Goal: Book appointment/travel/reservation

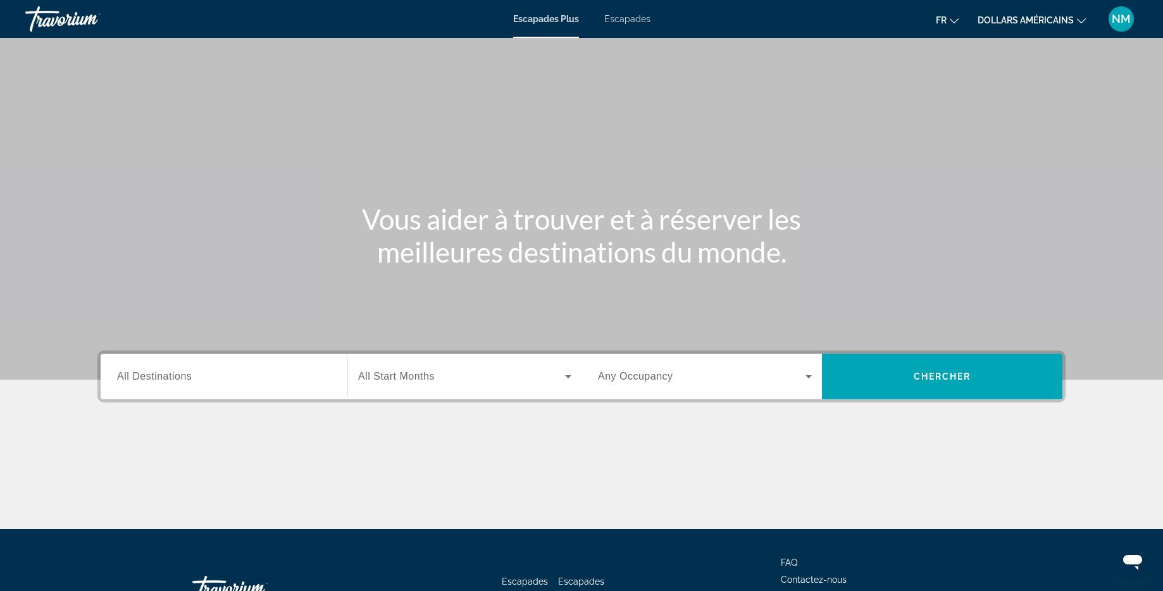
click at [183, 380] on span "All Destinations" at bounding box center [154, 376] width 75 height 11
click at [183, 380] on input "Destination All Destinations" at bounding box center [224, 376] width 214 height 15
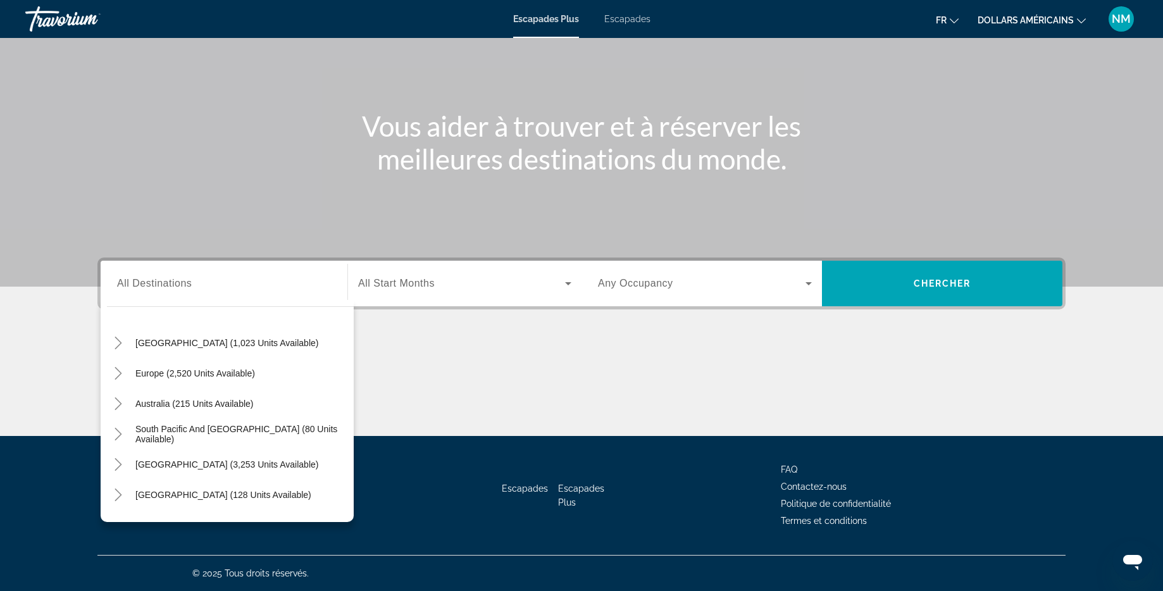
scroll to position [125, 0]
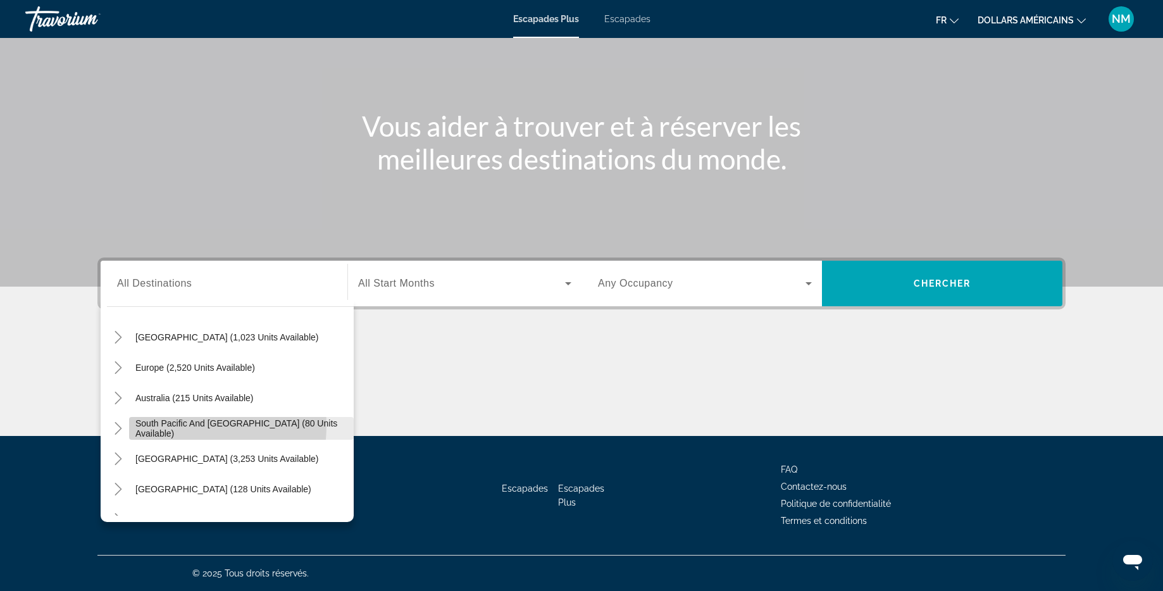
click at [182, 425] on span "South Pacific and [GEOGRAPHIC_DATA] (80 units available)" at bounding box center [241, 428] width 212 height 20
type input "**********"
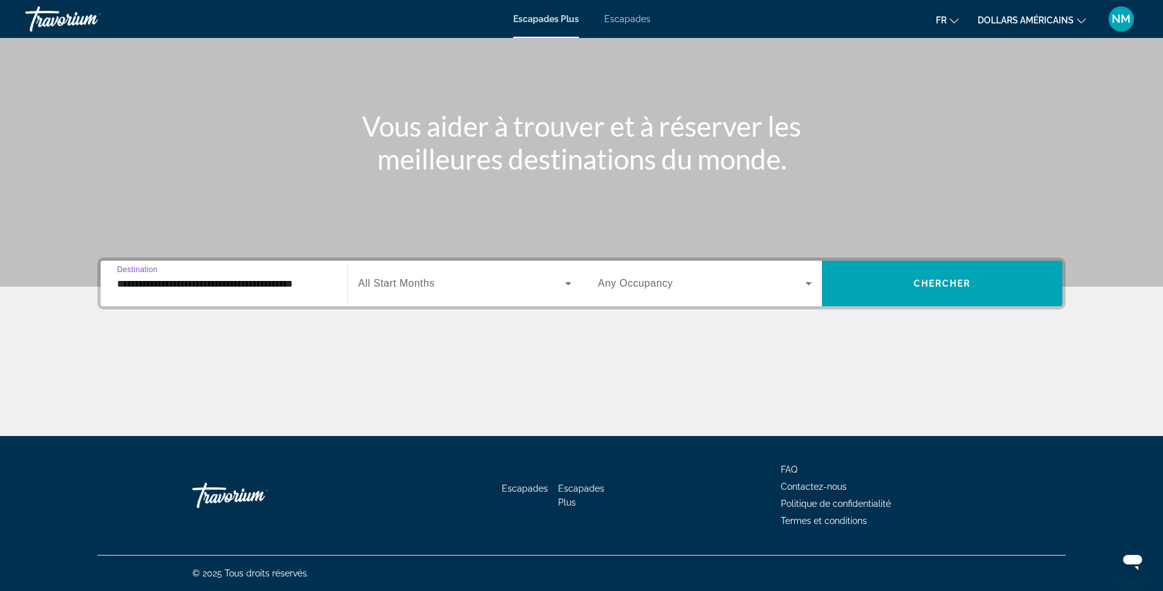
click at [566, 280] on icon "Widget de recherche" at bounding box center [567, 283] width 15 height 15
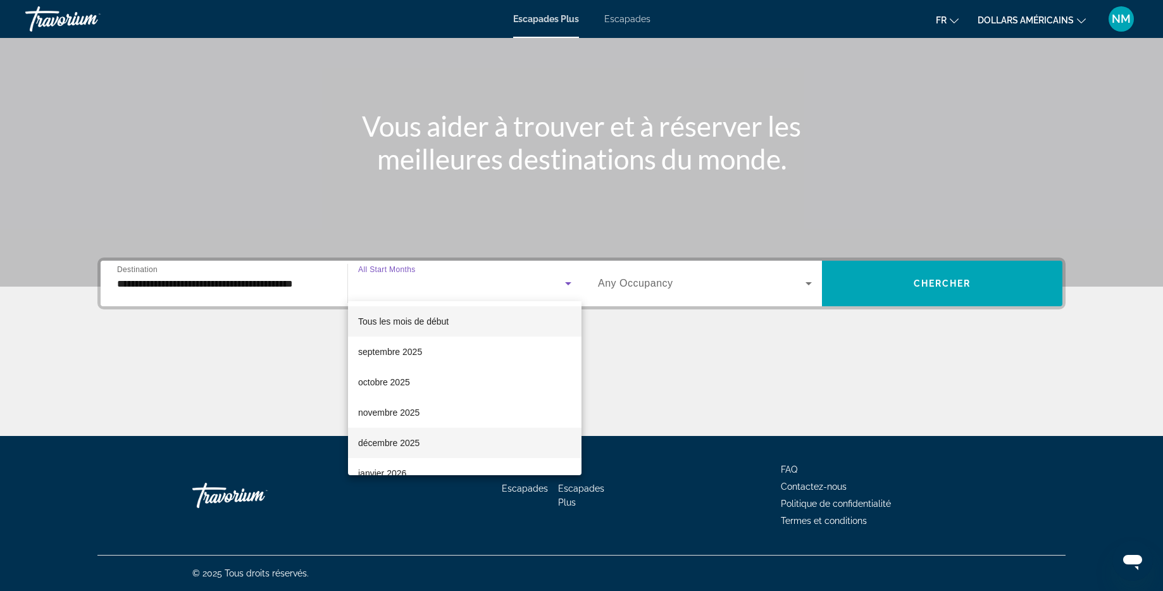
click at [385, 435] on span "décembre 2025" at bounding box center [388, 442] width 61 height 15
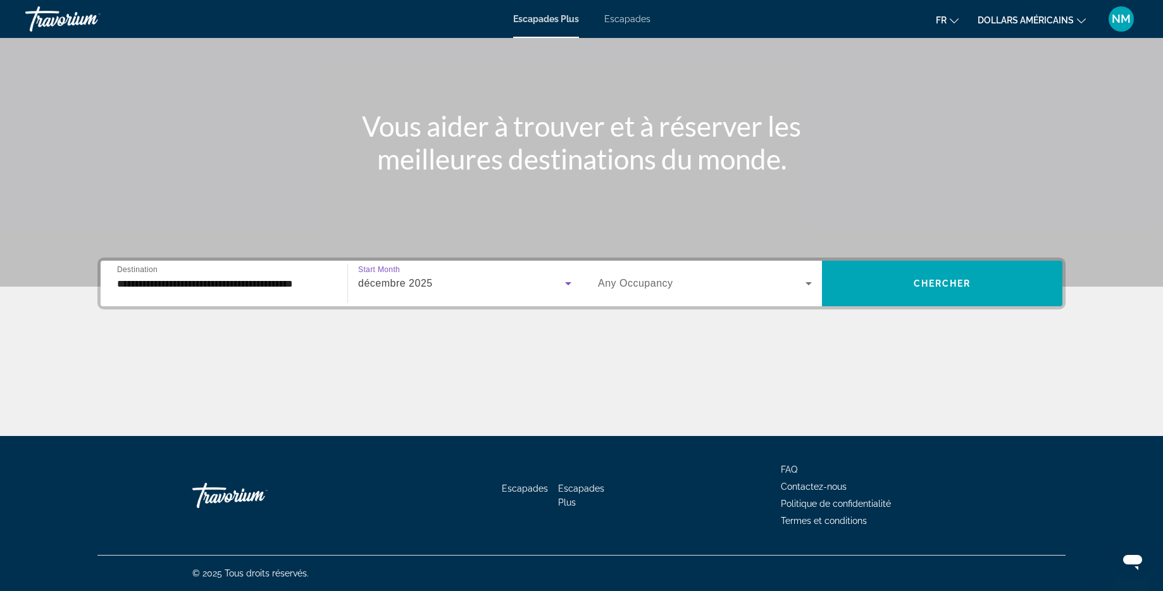
click at [812, 283] on icon "Widget de recherche" at bounding box center [808, 283] width 15 height 15
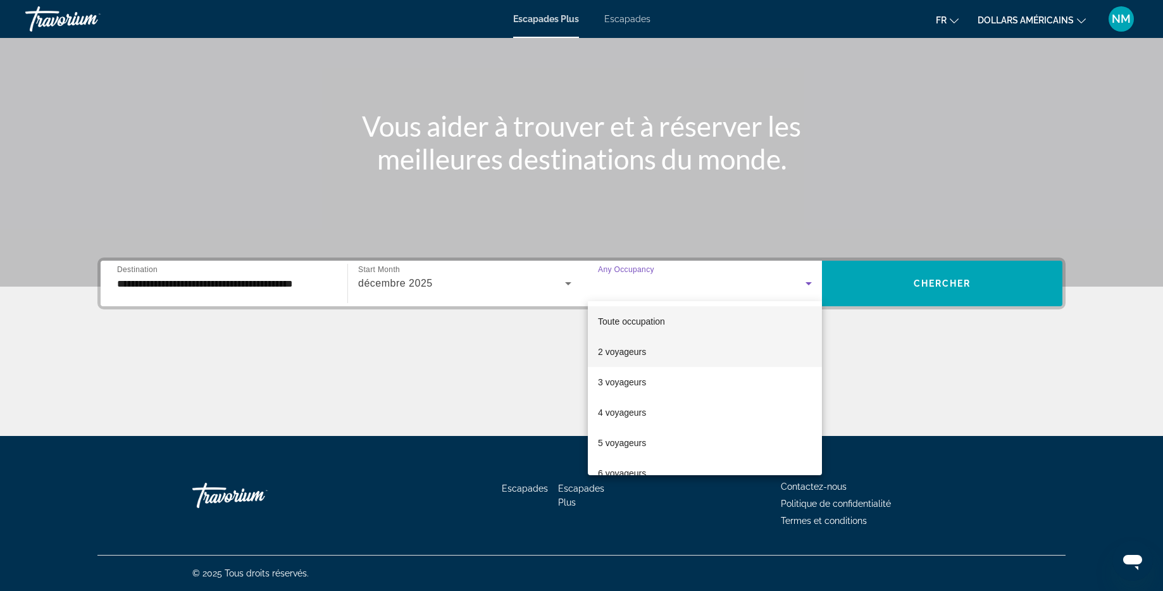
click at [645, 354] on font "2 voyageurs" at bounding box center [622, 352] width 48 height 10
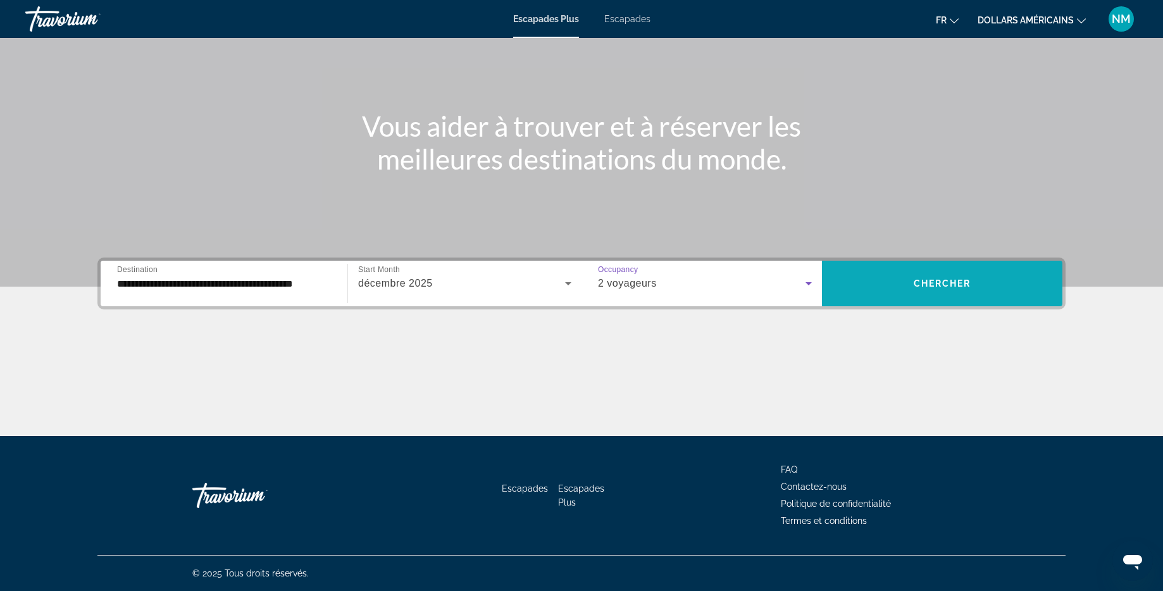
click at [948, 273] on span "Widget de recherche" at bounding box center [942, 283] width 240 height 30
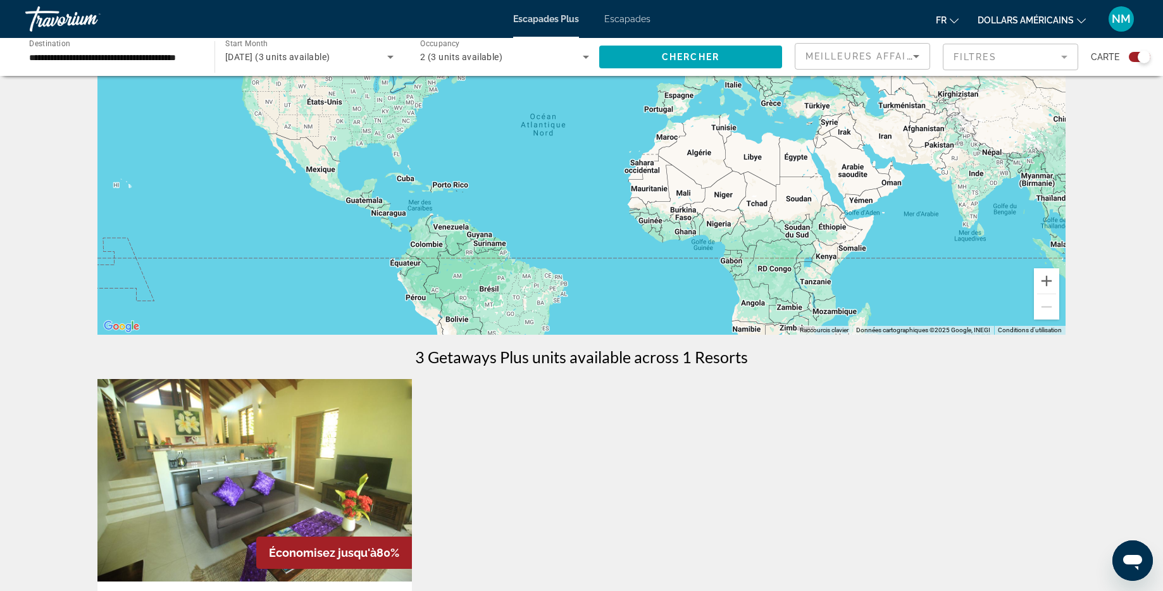
scroll to position [24, 0]
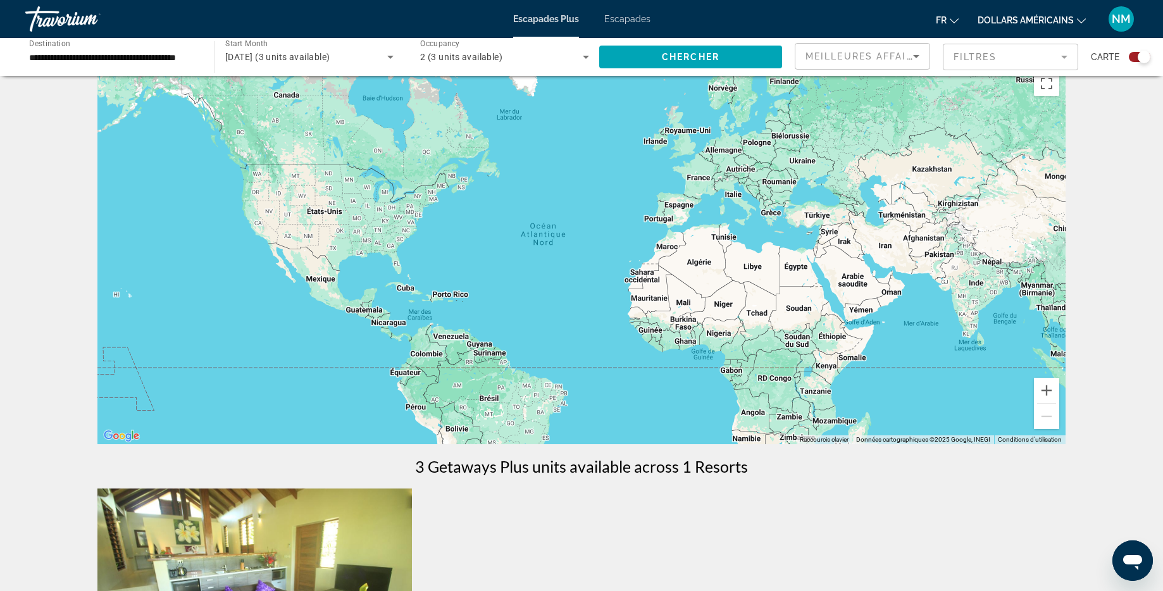
click at [419, 319] on div "Contenu principal" at bounding box center [581, 255] width 968 height 380
click at [416, 312] on div "Contenu principal" at bounding box center [581, 255] width 968 height 380
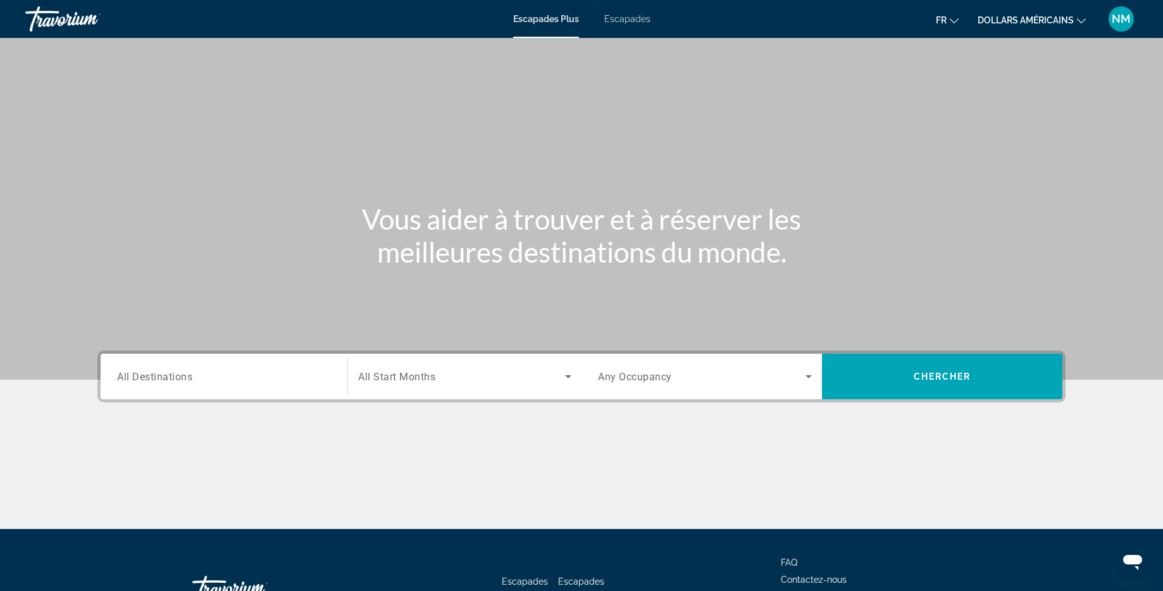
click at [337, 378] on div "Destination All Destinations" at bounding box center [224, 377] width 234 height 36
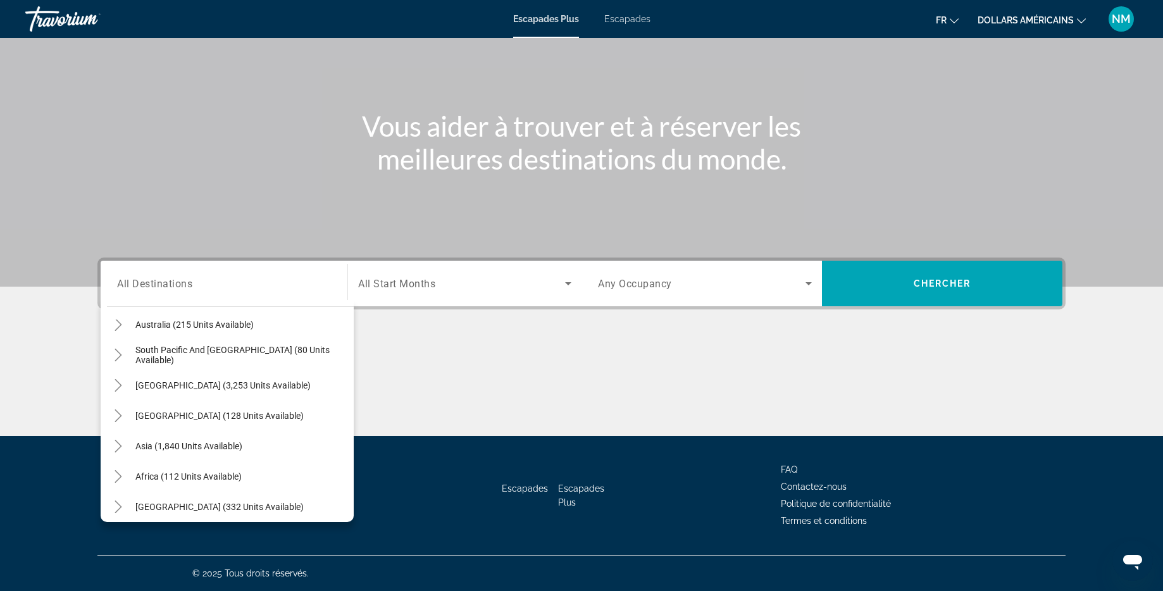
scroll to position [205, 0]
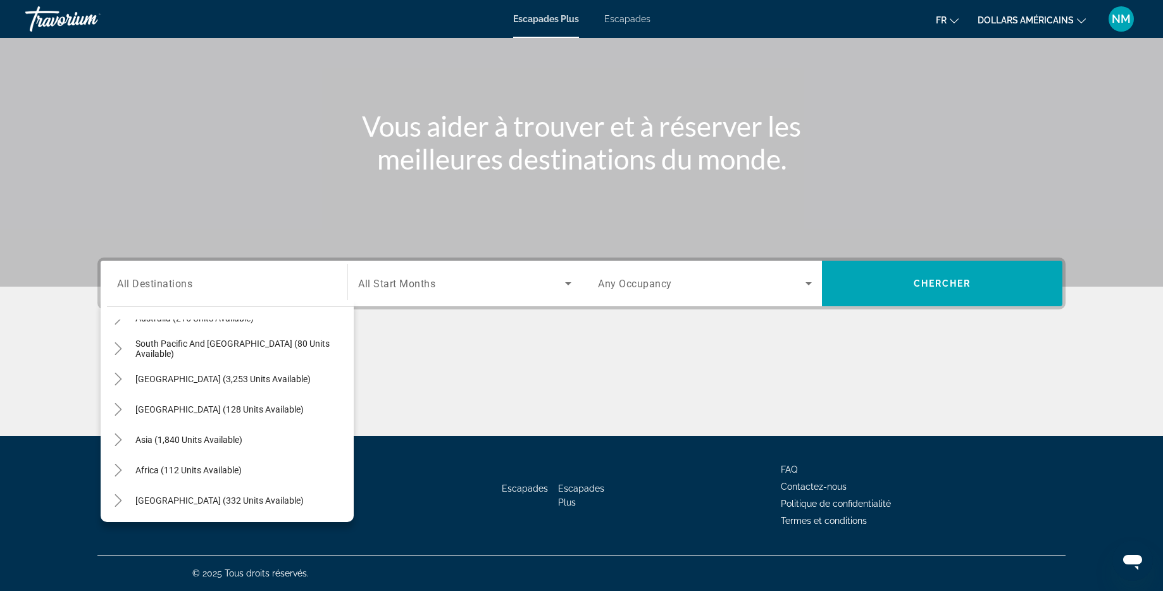
click at [196, 294] on div "Search widget" at bounding box center [224, 284] width 214 height 36
click at [538, 359] on div "Contenu principal" at bounding box center [581, 388] width 968 height 95
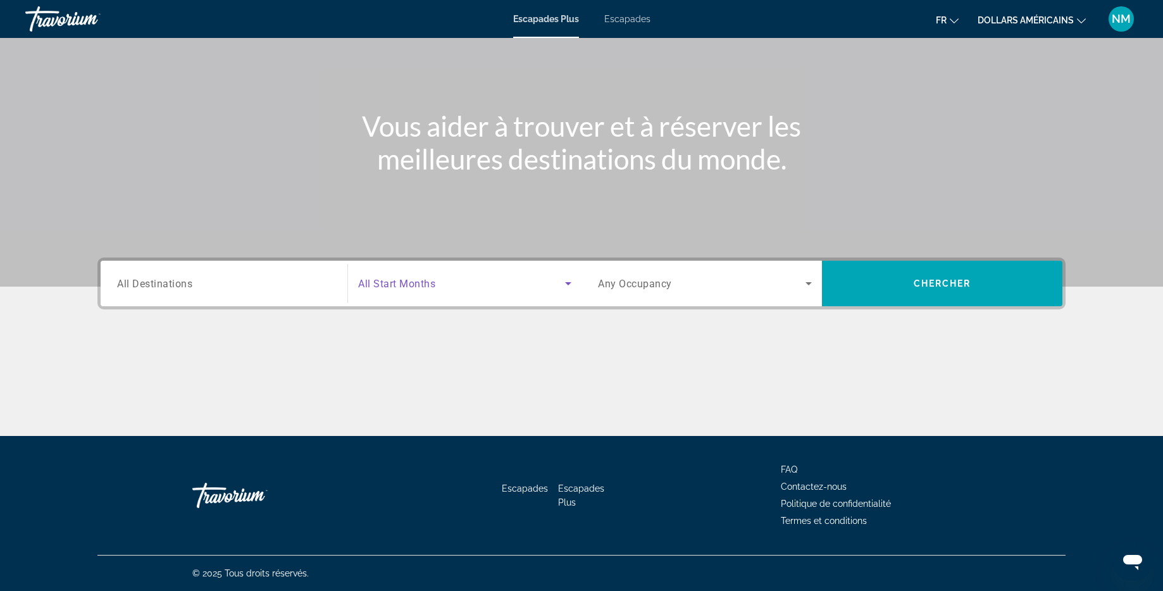
click at [566, 283] on icon "Search widget" at bounding box center [568, 283] width 6 height 3
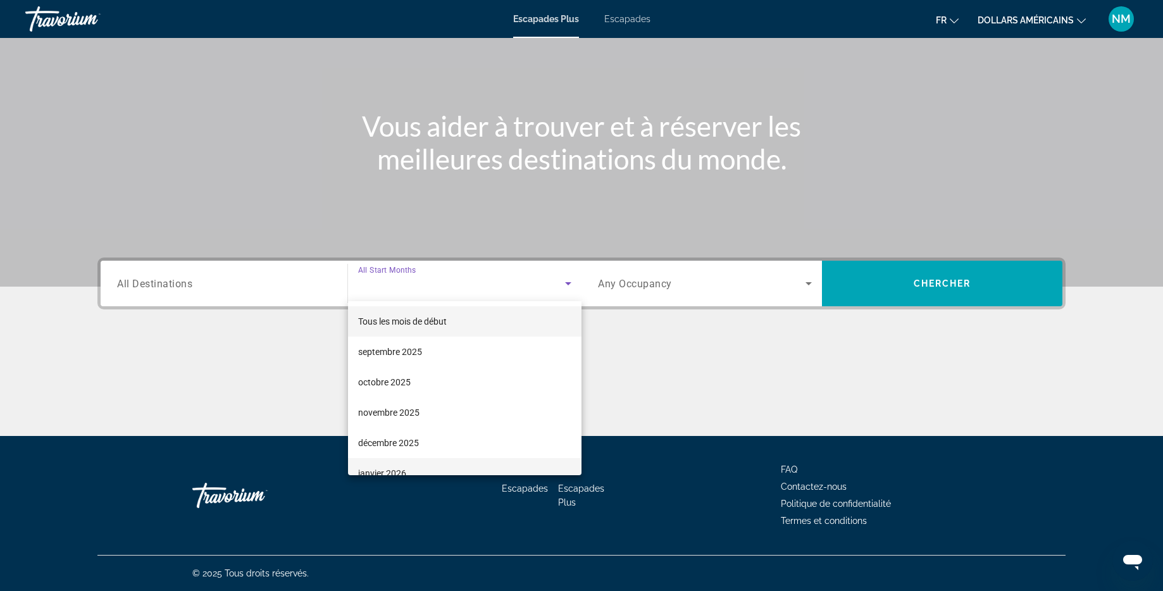
click at [375, 468] on font "janvier 2026" at bounding box center [382, 473] width 48 height 10
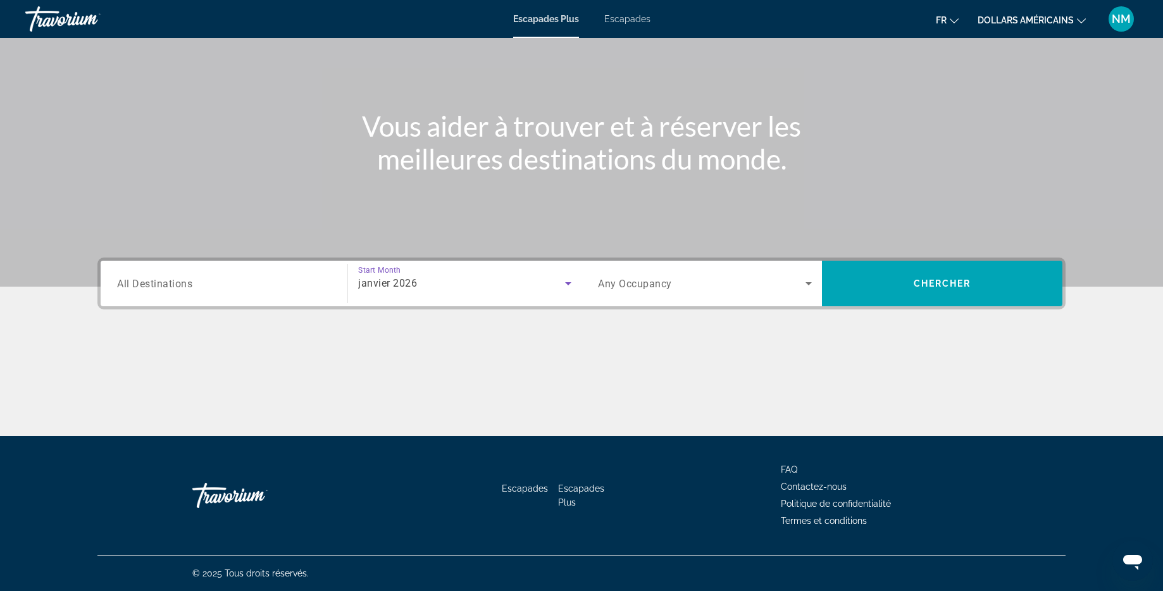
click at [812, 286] on icon "Search widget" at bounding box center [808, 283] width 15 height 15
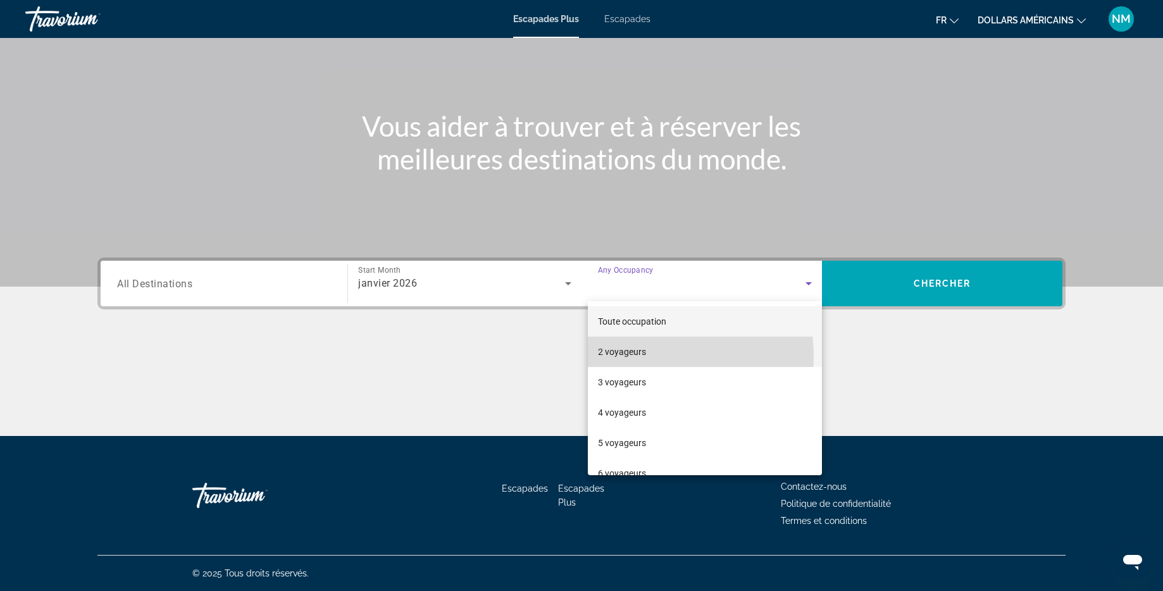
click at [645, 356] on mat-option "2 voyageurs" at bounding box center [705, 352] width 234 height 30
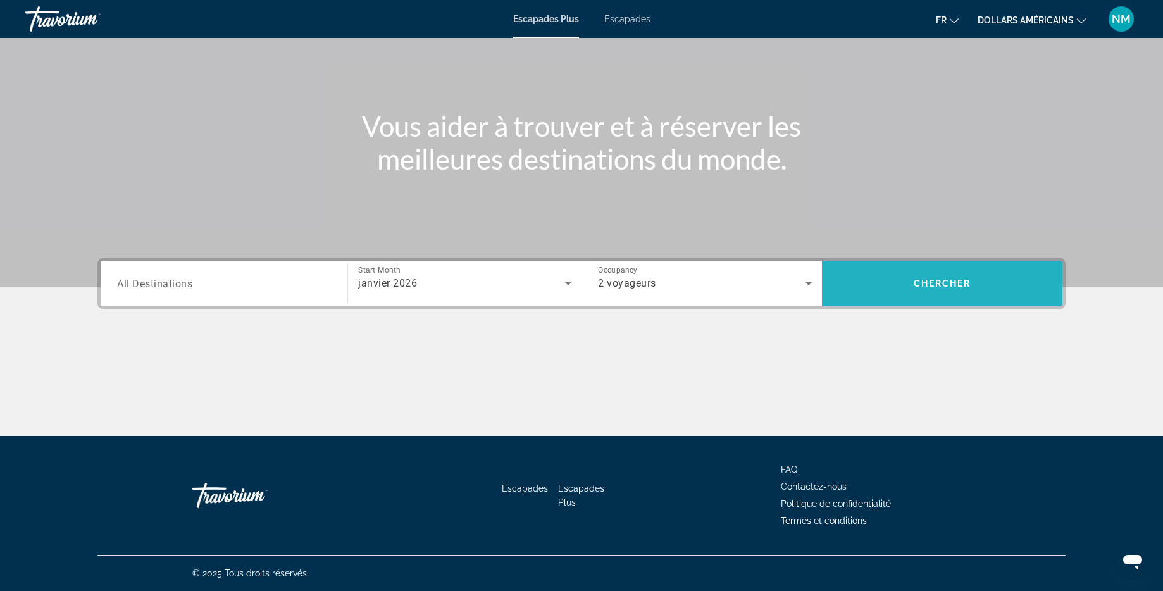
click at [912, 286] on span "Search widget" at bounding box center [942, 283] width 240 height 30
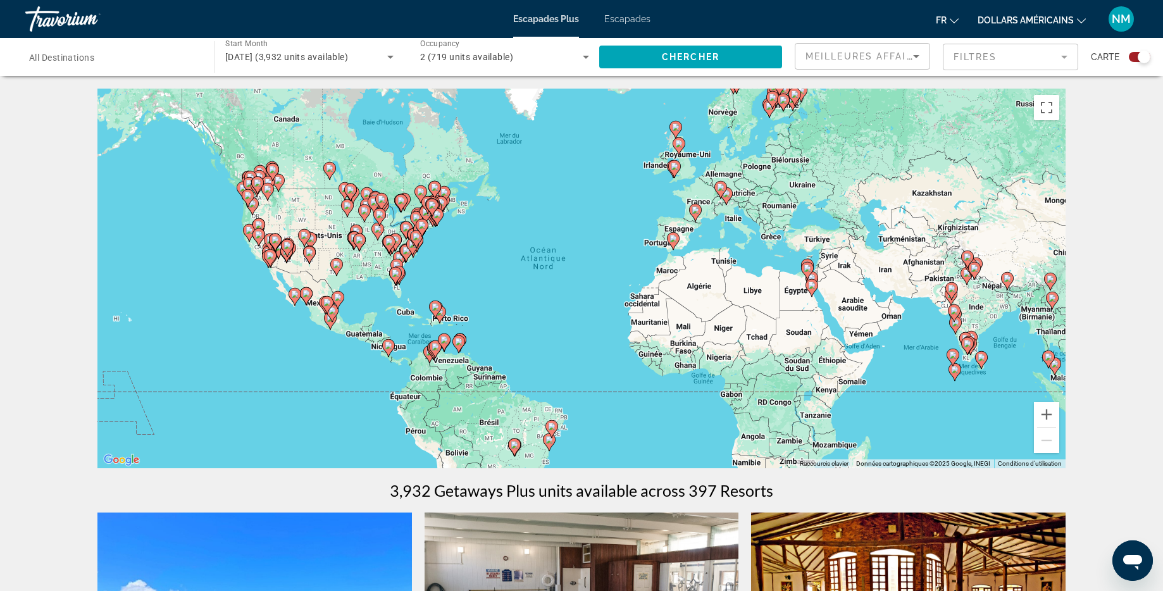
click at [418, 237] on image "Contenu principal" at bounding box center [416, 237] width 8 height 8
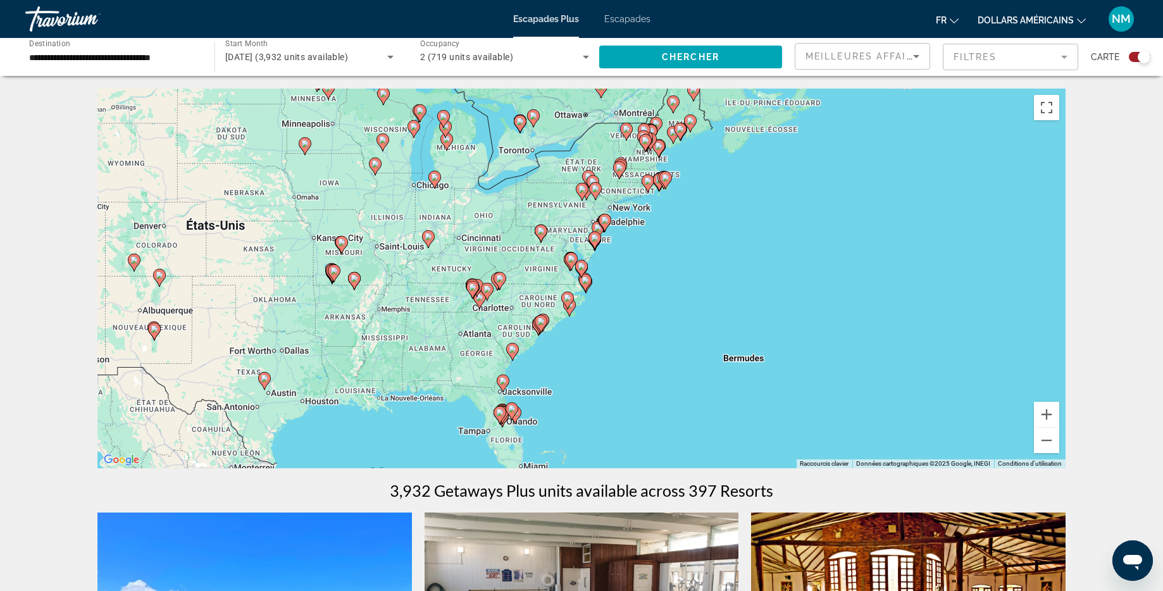
click at [503, 381] on image "Contenu principal" at bounding box center [503, 381] width 8 height 8
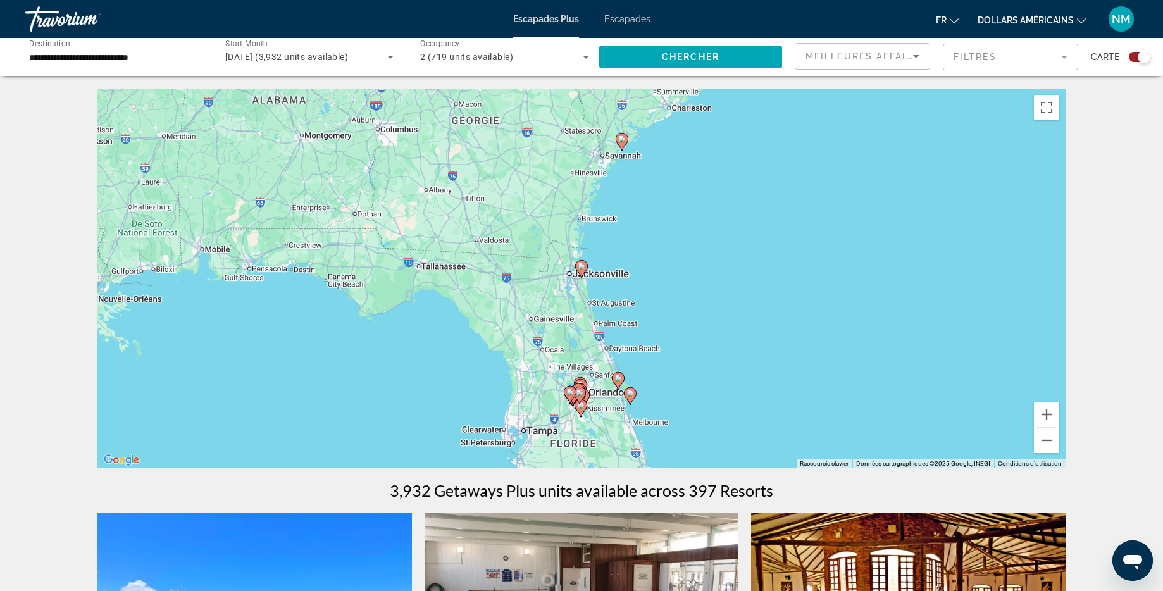
click at [584, 269] on image "Contenu principal" at bounding box center [582, 267] width 8 height 8
type input "**********"
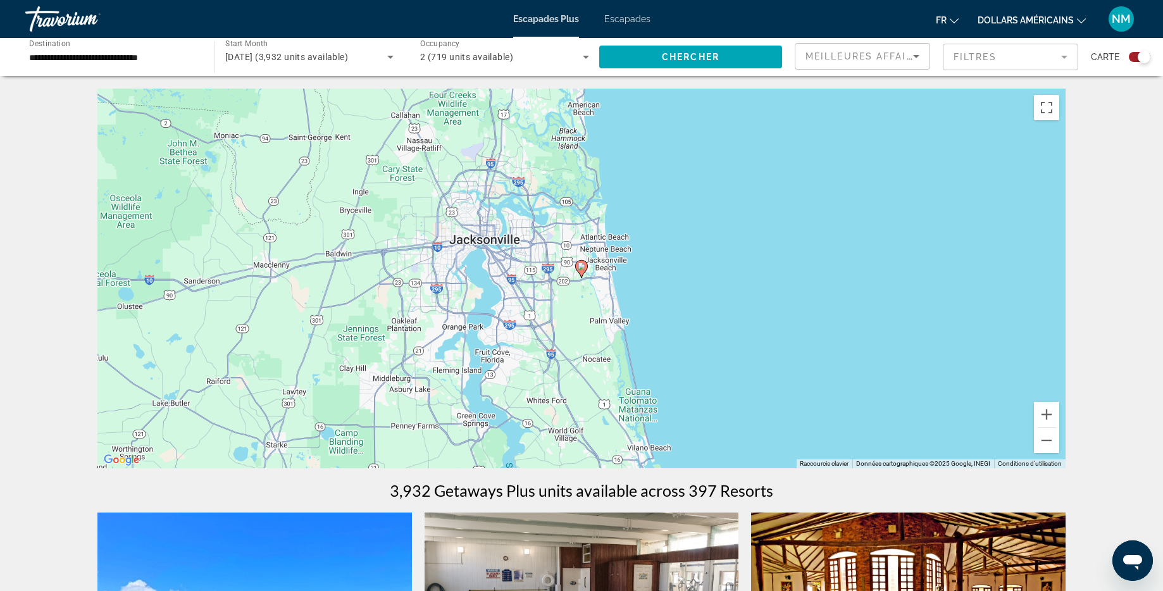
click at [582, 270] on icon "Contenu principal" at bounding box center [581, 269] width 11 height 16
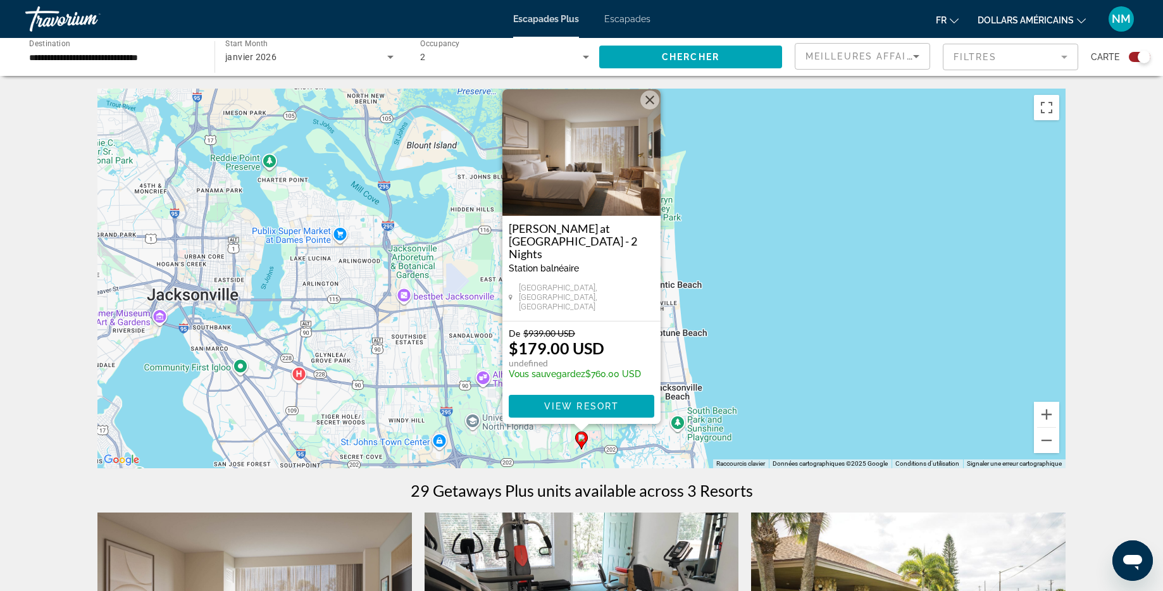
click at [647, 109] on button "Fermer" at bounding box center [649, 99] width 19 height 19
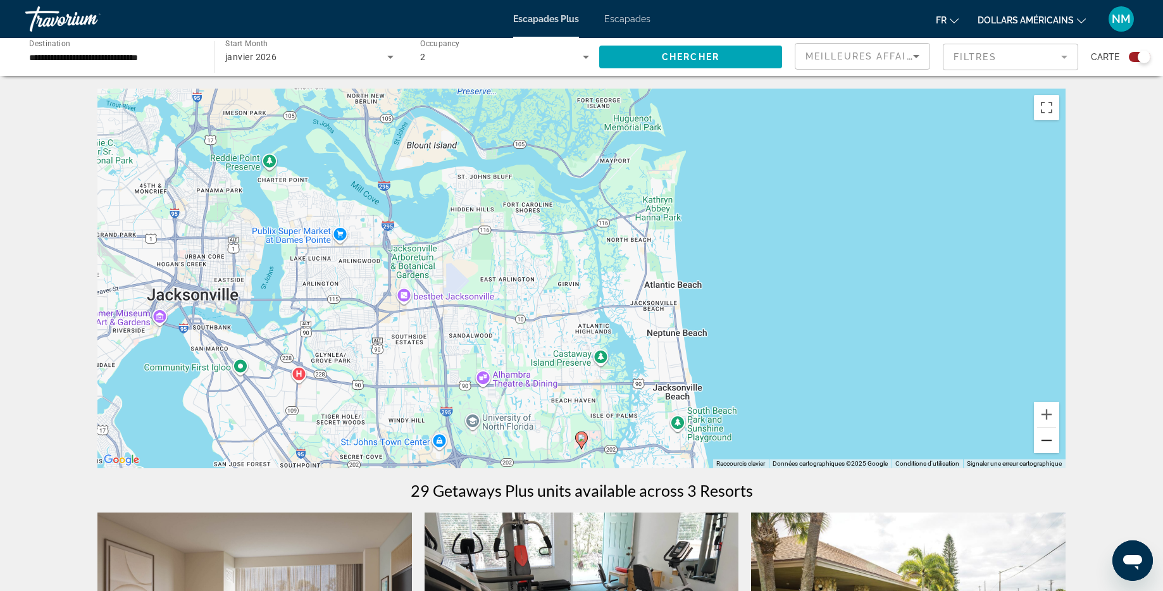
click at [1048, 442] on button "Zoom arrière" at bounding box center [1046, 440] width 25 height 25
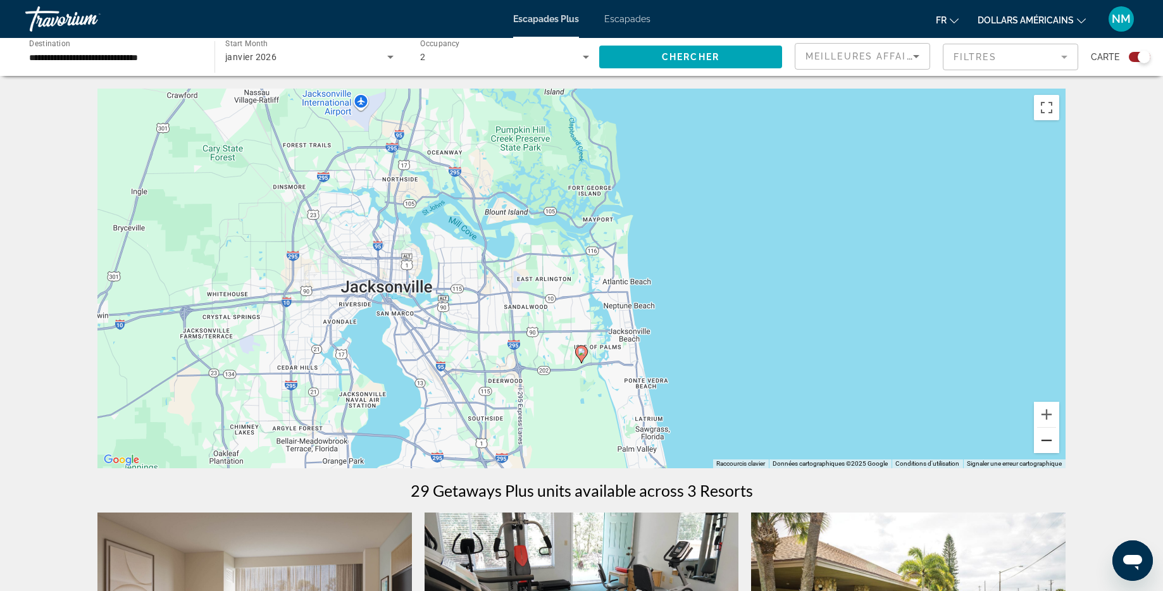
click at [1048, 442] on button "Zoom arrière" at bounding box center [1046, 440] width 25 height 25
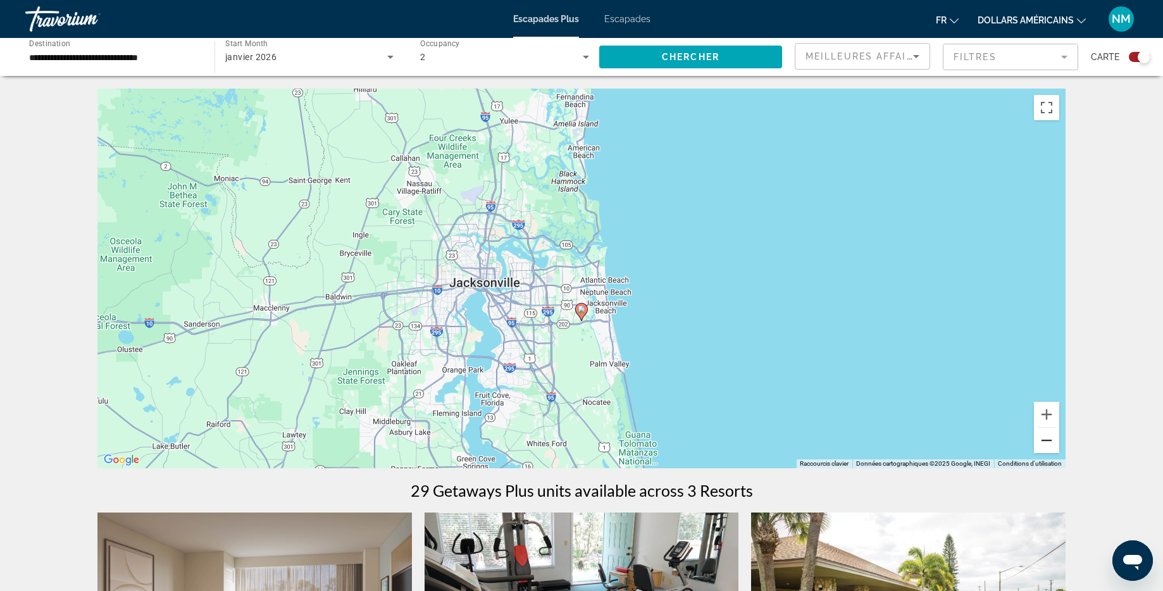
click at [1048, 442] on button "Zoom arrière" at bounding box center [1046, 440] width 25 height 25
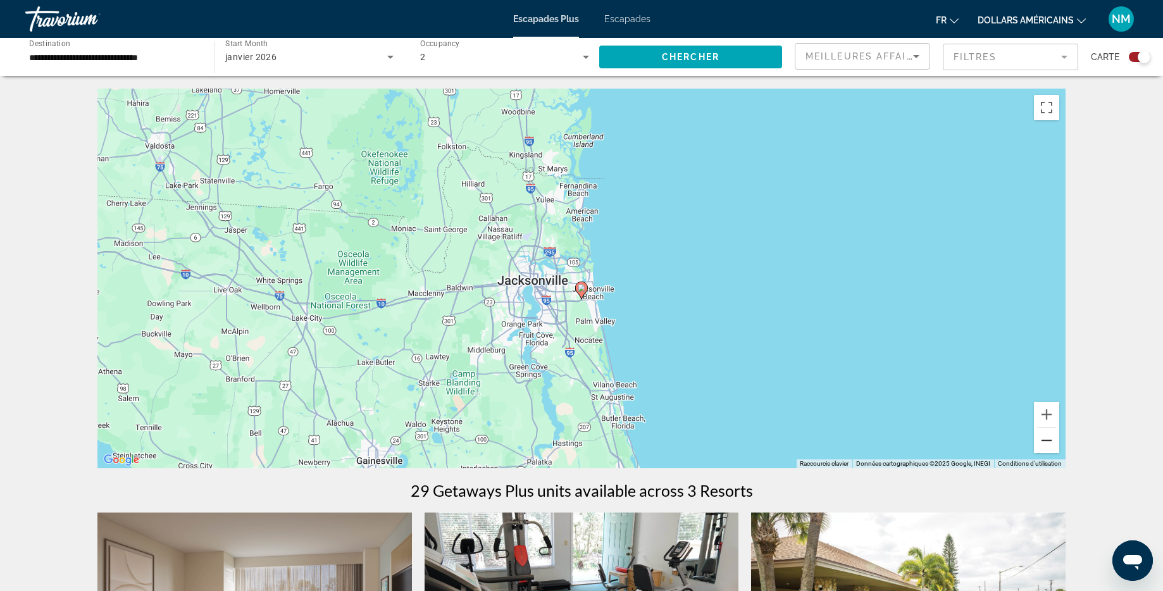
click at [1048, 442] on button "Zoom arrière" at bounding box center [1046, 440] width 25 height 25
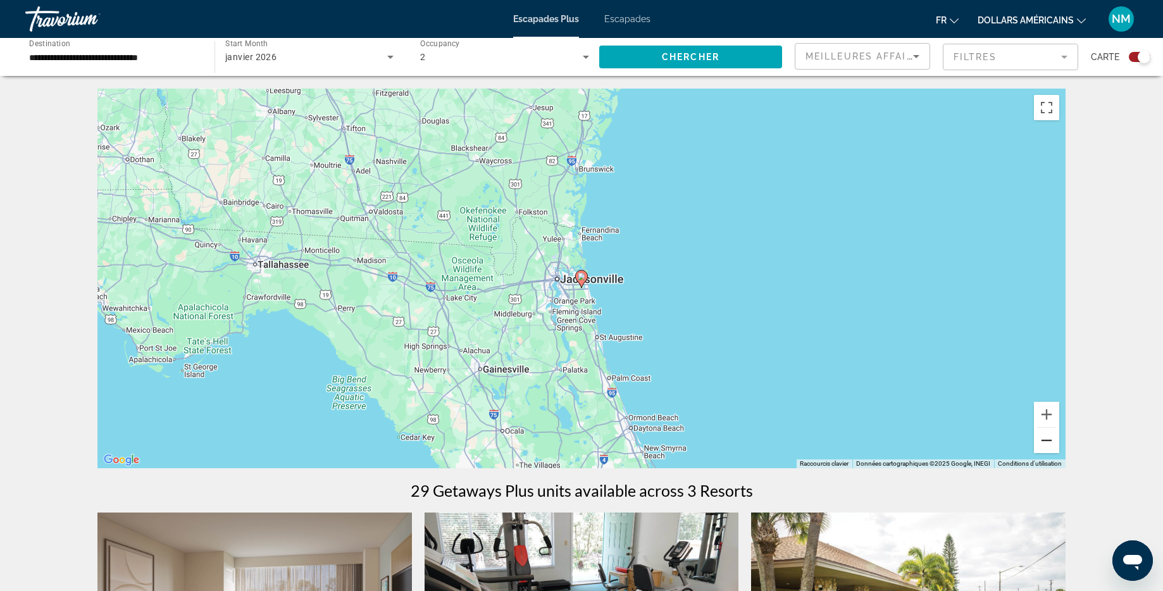
click at [1048, 442] on button "Zoom arrière" at bounding box center [1046, 440] width 25 height 25
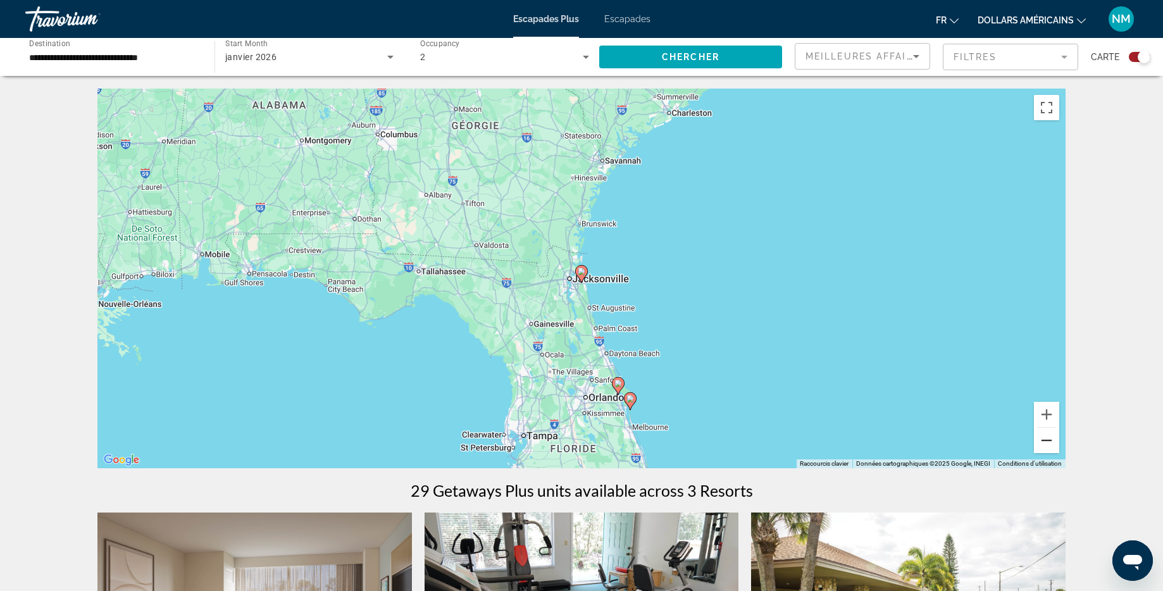
click at [1048, 442] on button "Zoom arrière" at bounding box center [1046, 440] width 25 height 25
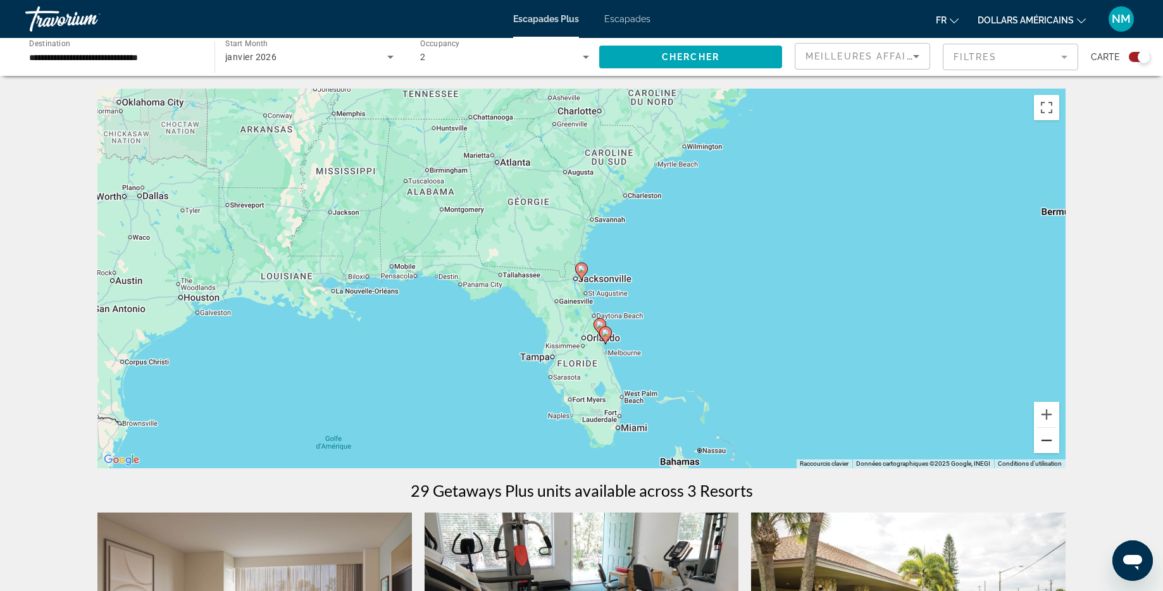
click at [1048, 442] on button "Zoom arrière" at bounding box center [1046, 440] width 25 height 25
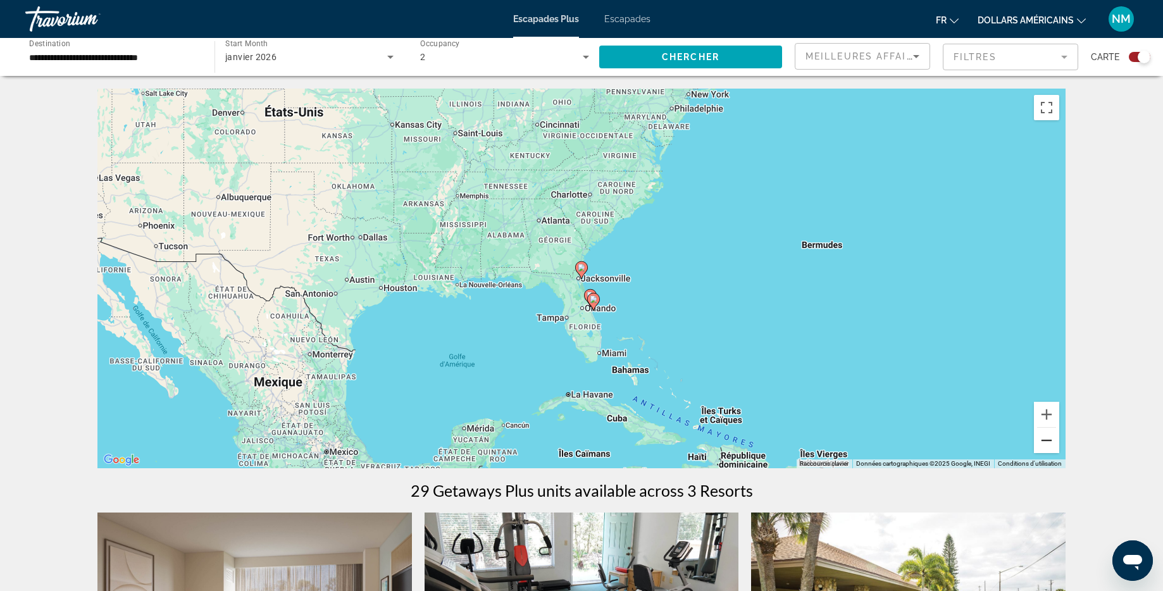
click at [1048, 442] on button "Zoom arrière" at bounding box center [1046, 440] width 25 height 25
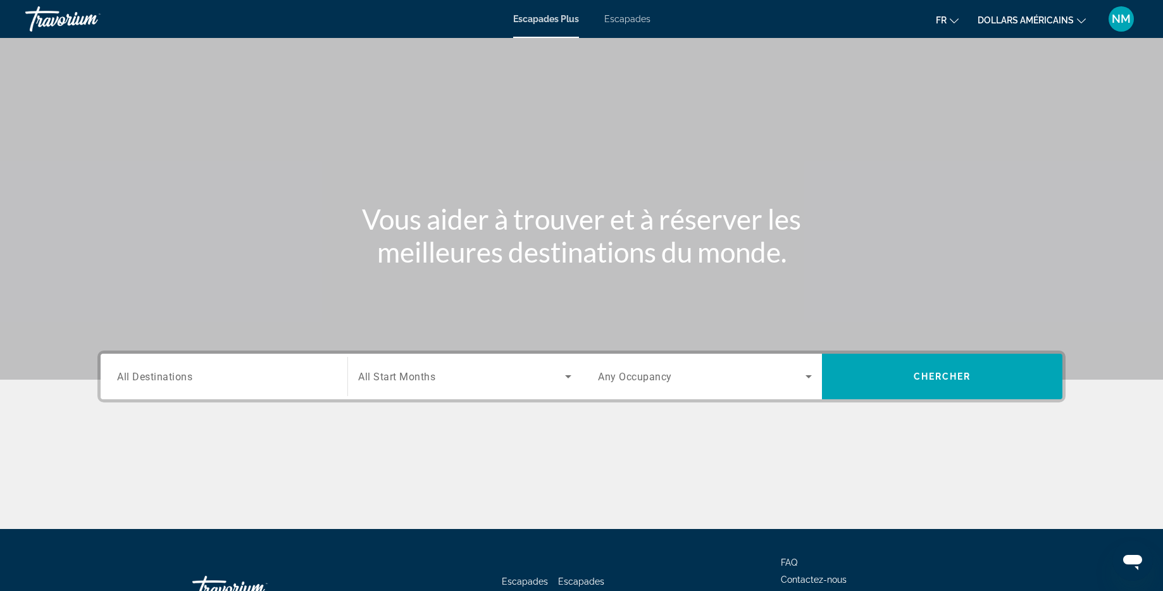
click at [627, 23] on font "Escapades" at bounding box center [627, 19] width 46 height 10
click at [953, 26] on button "fr English Español Français Italiano Português русский" at bounding box center [947, 20] width 23 height 18
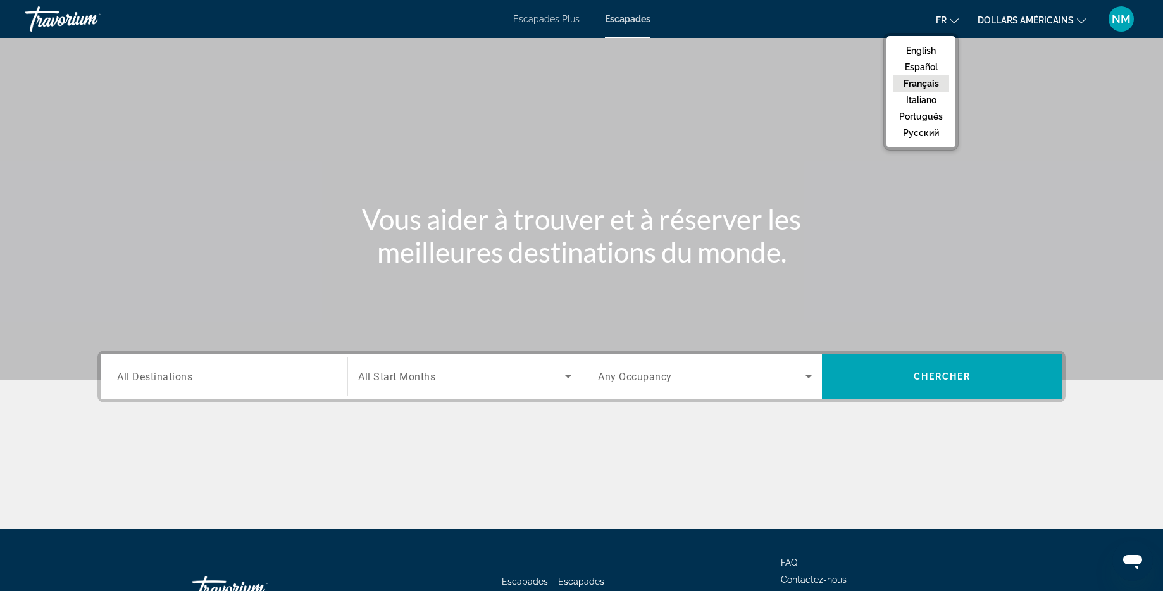
click at [920, 84] on button "Français" at bounding box center [921, 83] width 56 height 16
click at [1082, 23] on icon "Changer de devise" at bounding box center [1081, 20] width 9 height 9
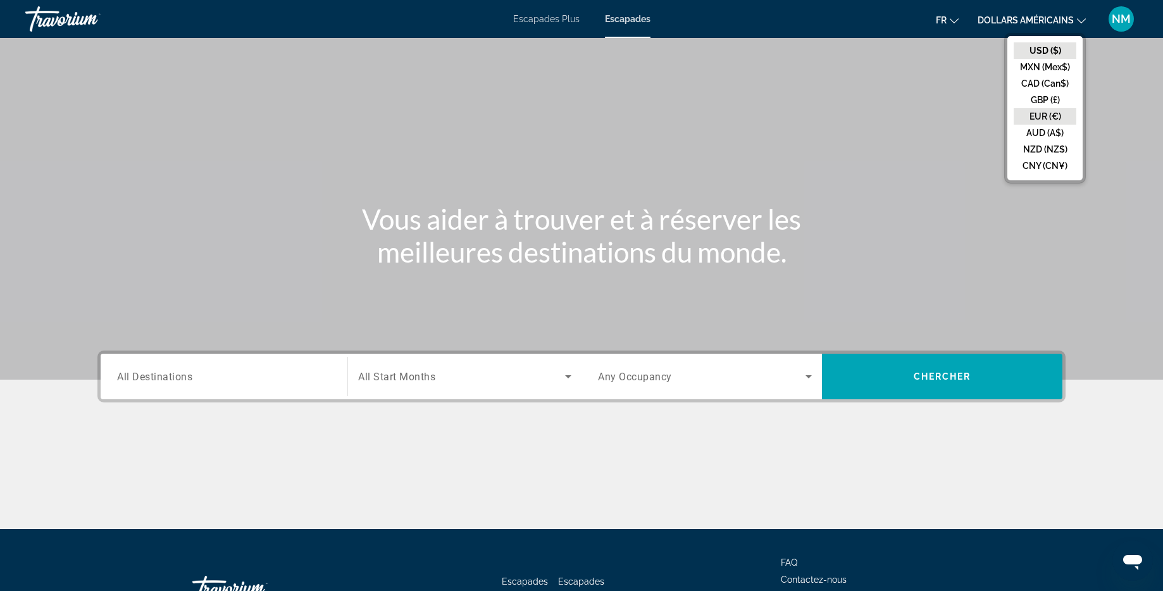
click at [1037, 113] on button "EUR (€)" at bounding box center [1044, 116] width 63 height 16
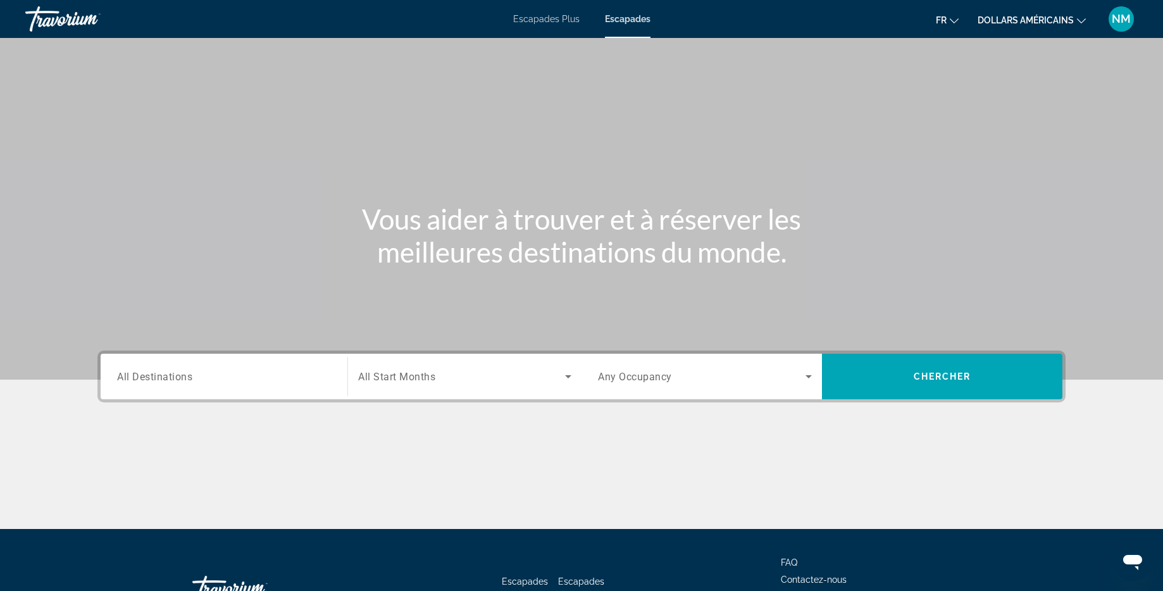
click at [561, 22] on font "Escapades Plus" at bounding box center [546, 19] width 66 height 10
click at [641, 18] on font "Escapades" at bounding box center [627, 19] width 46 height 10
click at [229, 375] on input "Destination All Destinations" at bounding box center [224, 376] width 214 height 15
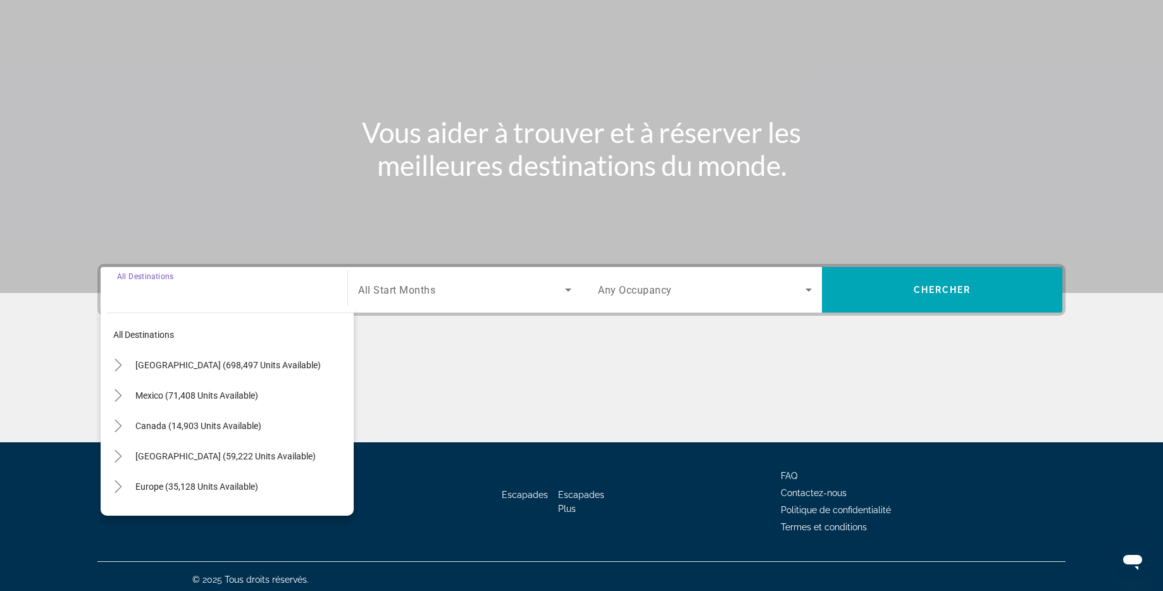
scroll to position [93, 0]
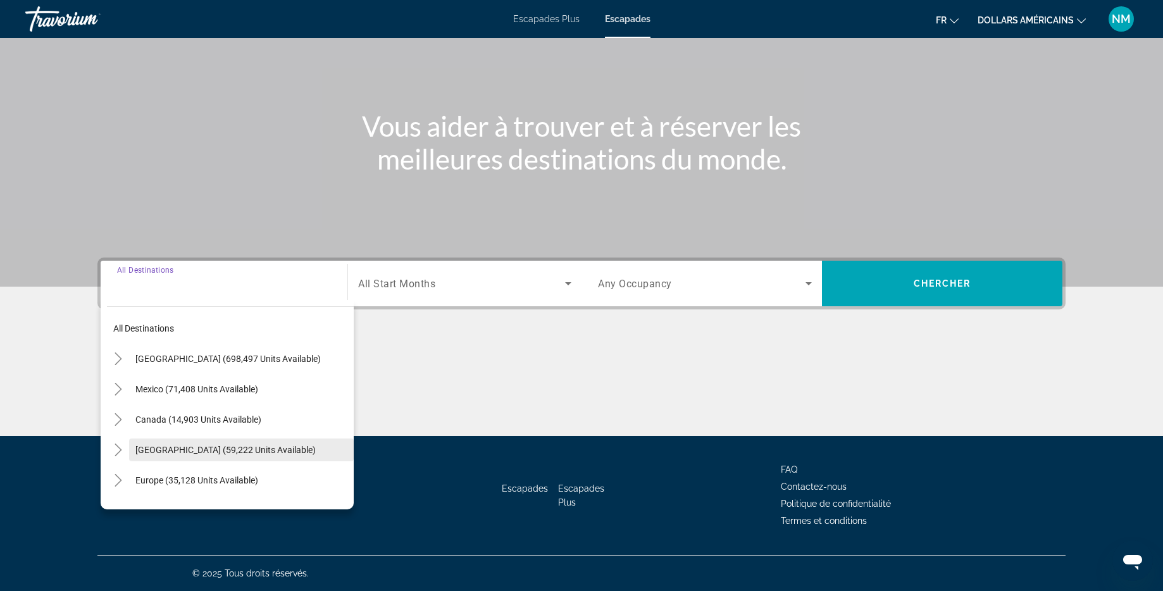
click at [163, 447] on span "[GEOGRAPHIC_DATA] (59,222 units available)" at bounding box center [225, 450] width 180 height 10
type input "**********"
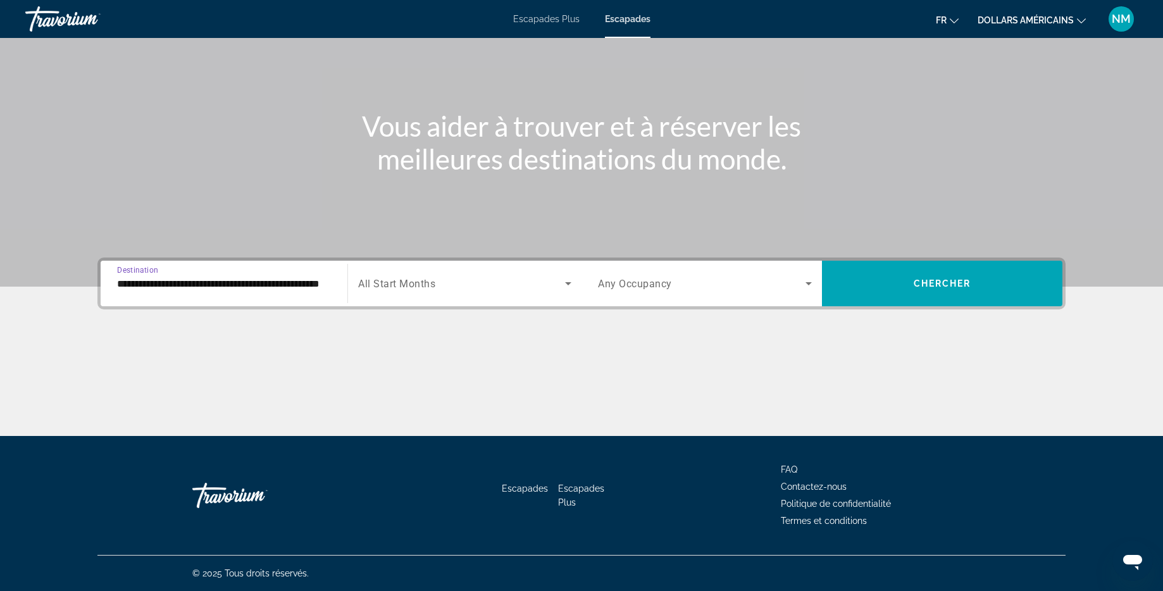
click at [810, 288] on icon "Search widget" at bounding box center [808, 283] width 15 height 15
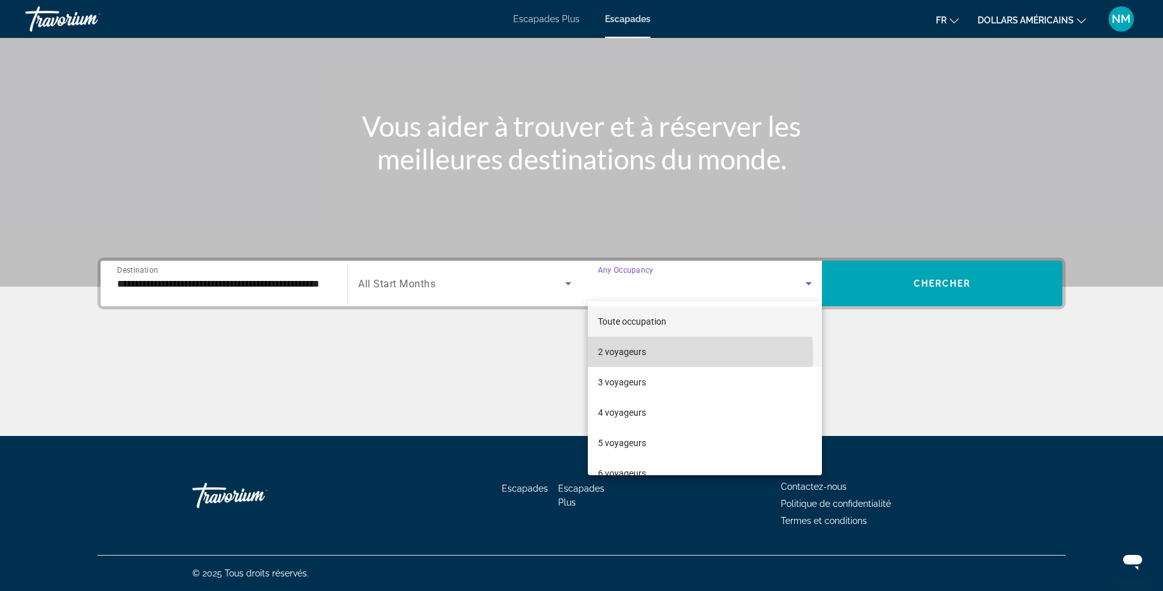
click at [610, 355] on font "2 voyageurs" at bounding box center [622, 352] width 48 height 10
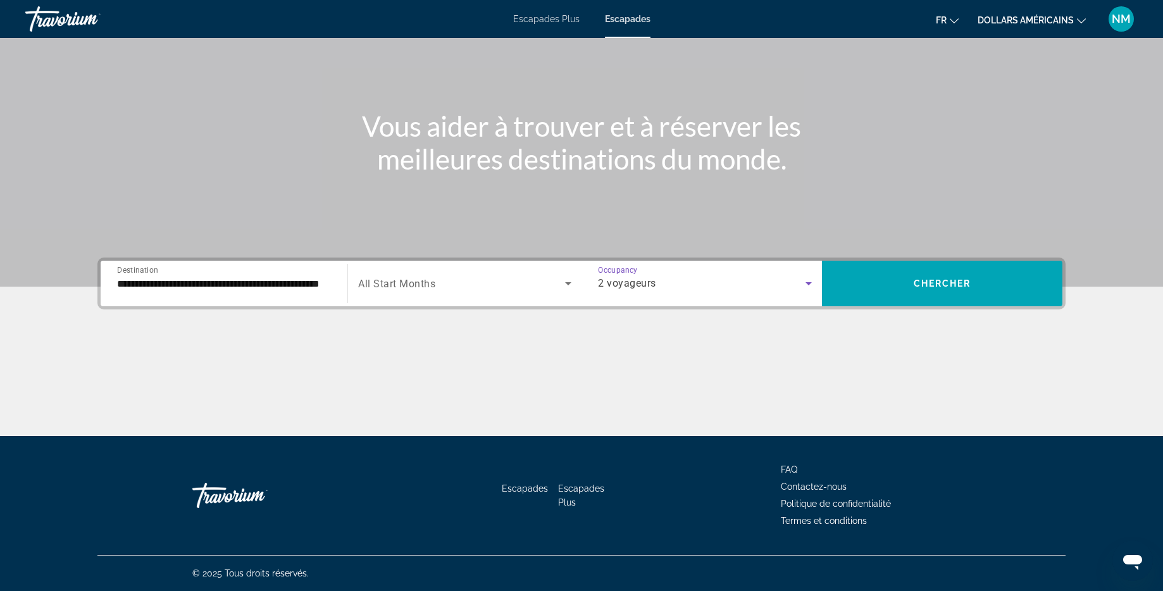
click at [809, 285] on icon "Search widget" at bounding box center [808, 283] width 15 height 15
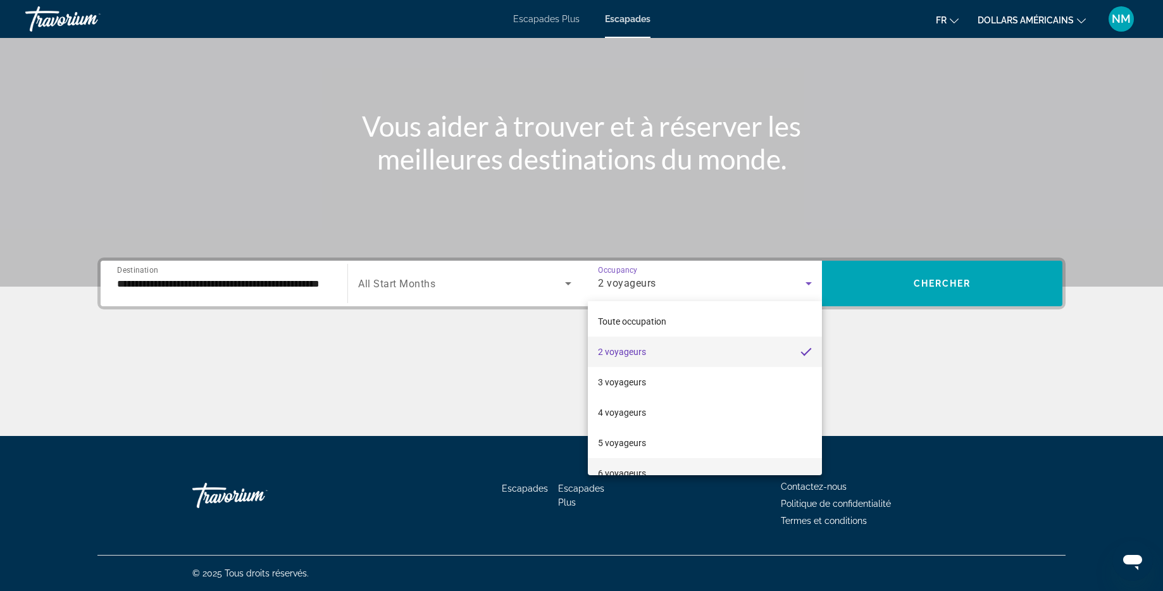
click at [606, 473] on font "6 voyageurs" at bounding box center [622, 473] width 48 height 10
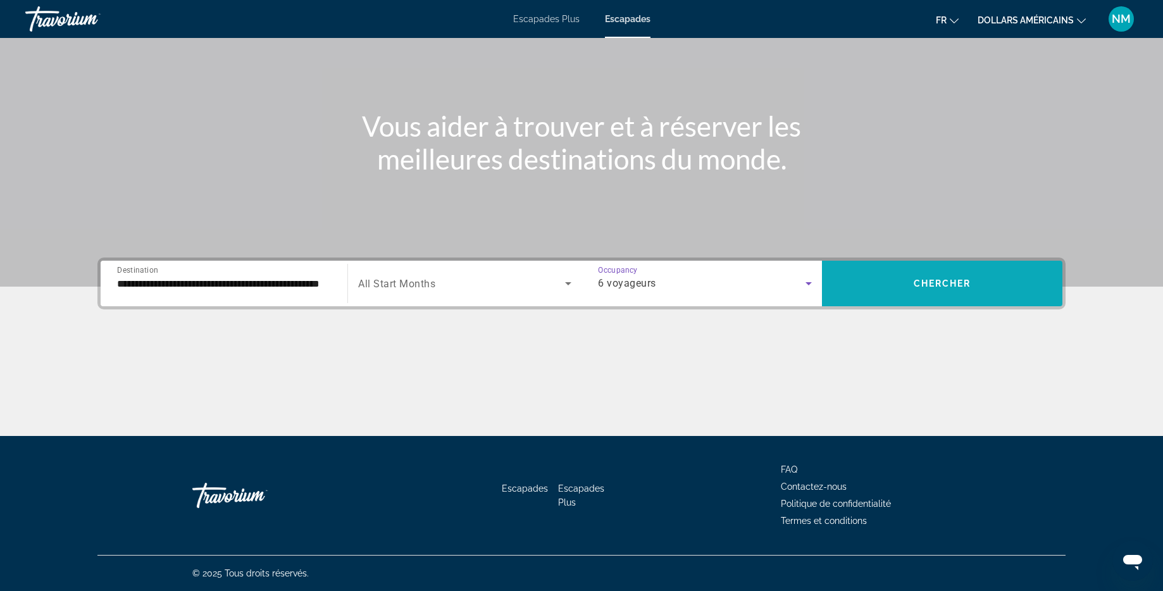
click at [963, 275] on span "Search widget" at bounding box center [942, 283] width 240 height 30
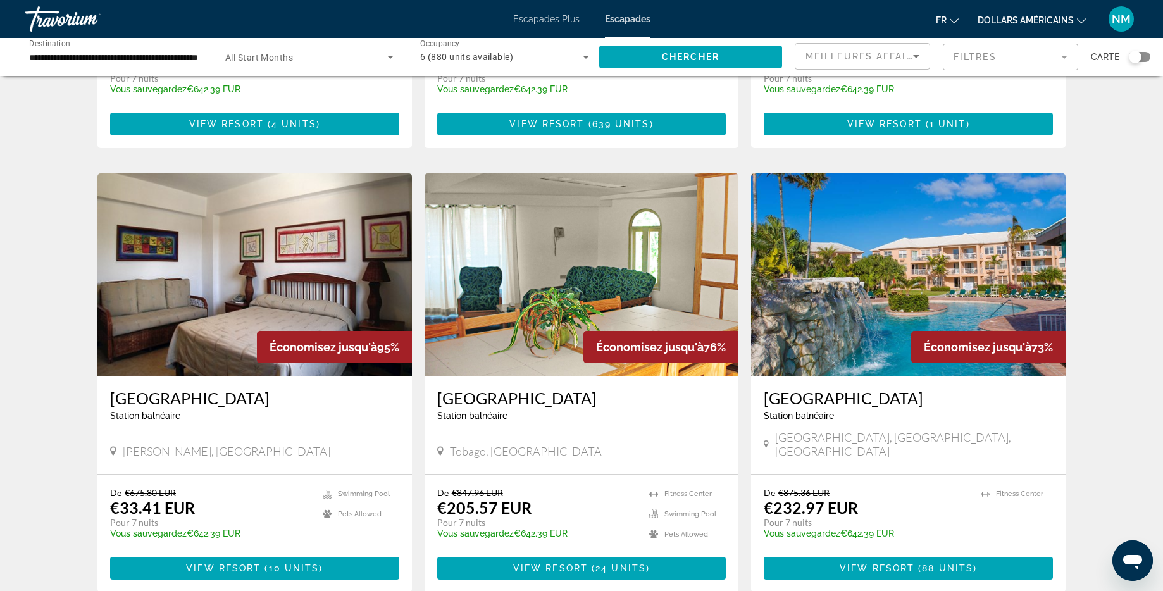
scroll to position [843, 0]
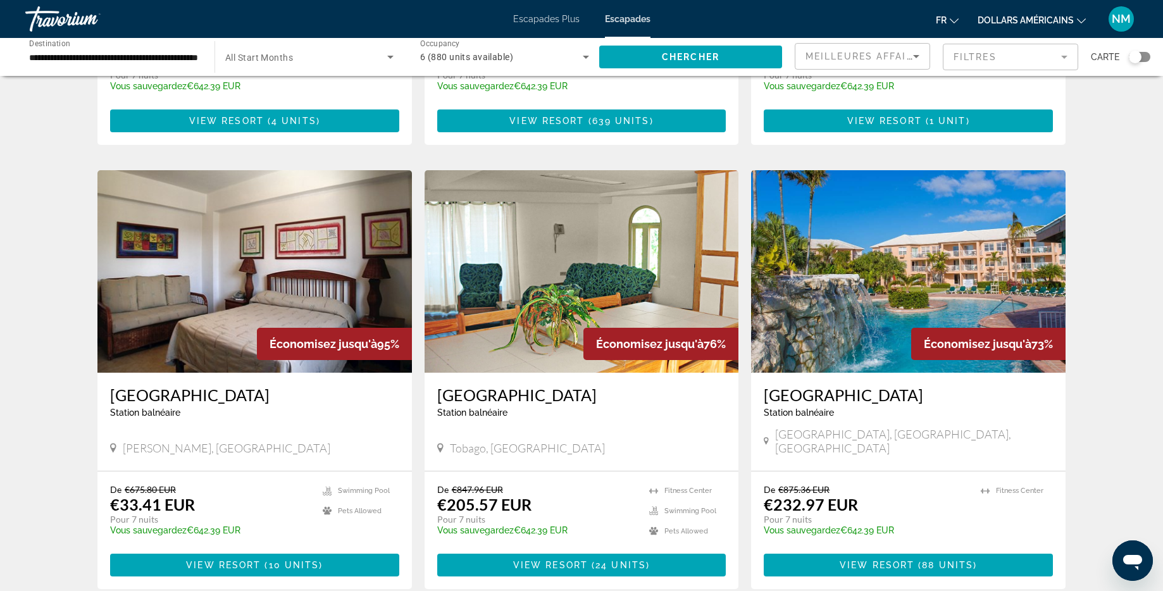
click at [1156, 377] on div "922 Getaways units available across 14 Resorts Économisez jusqu'à 100% [GEOGRAP…" at bounding box center [581, 164] width 1163 height 1838
drag, startPoint x: 1168, startPoint y: 135, endPoint x: 1158, endPoint y: 455, distance: 319.6
click at [1158, 455] on div "922 Getaways units available across 14 Resorts Économisez jusqu'à 100% [GEOGRAP…" at bounding box center [581, 164] width 1163 height 1838
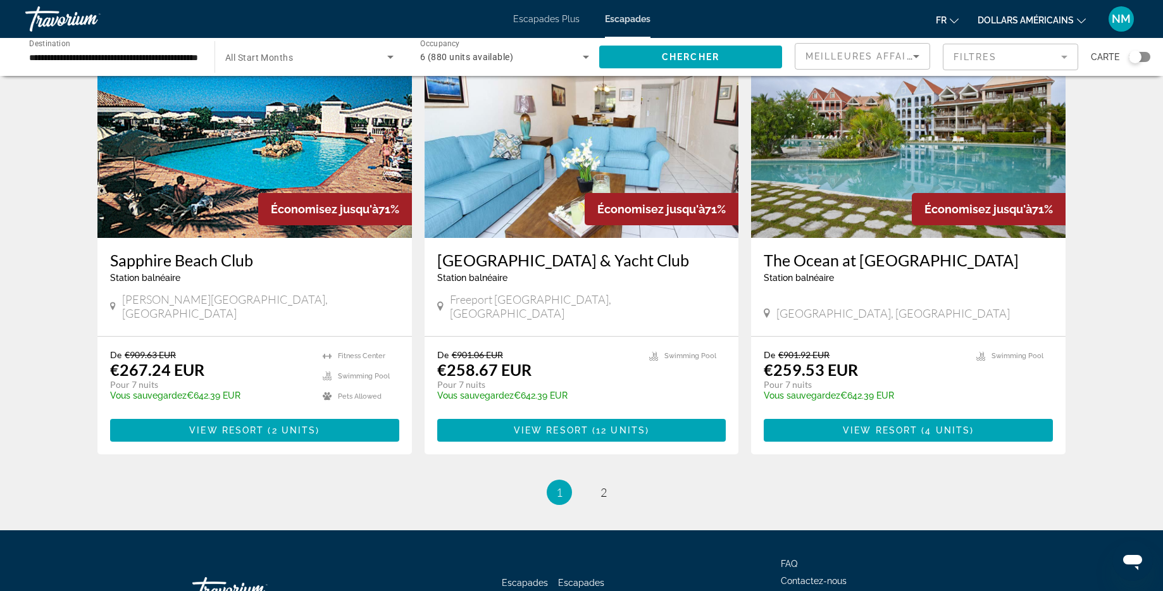
scroll to position [1423, 0]
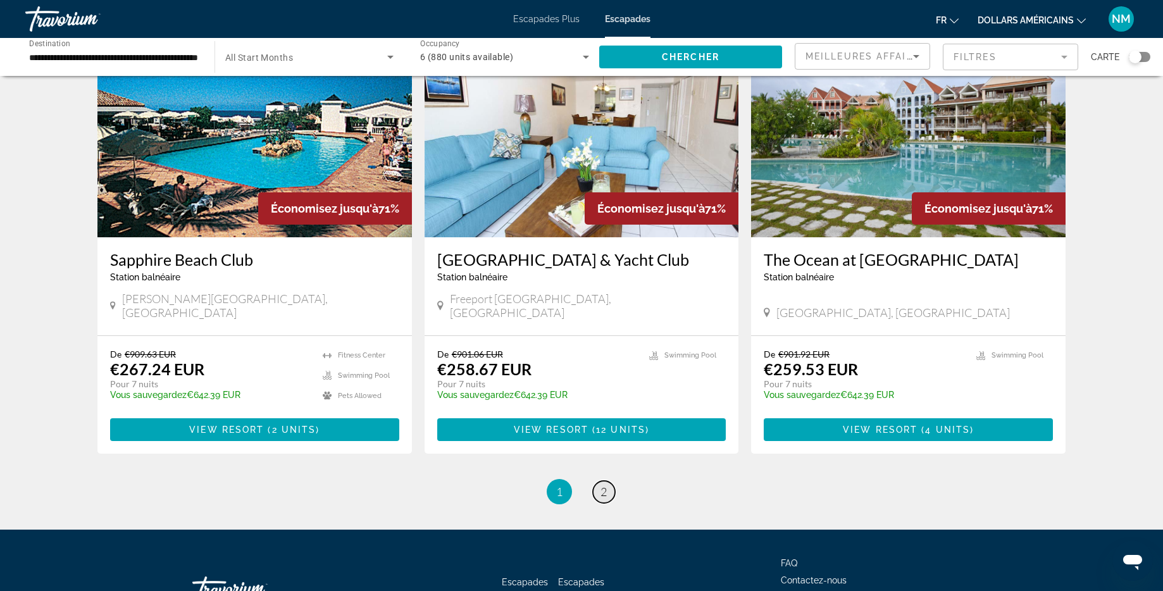
click at [608, 481] on link "page 2" at bounding box center [604, 492] width 22 height 22
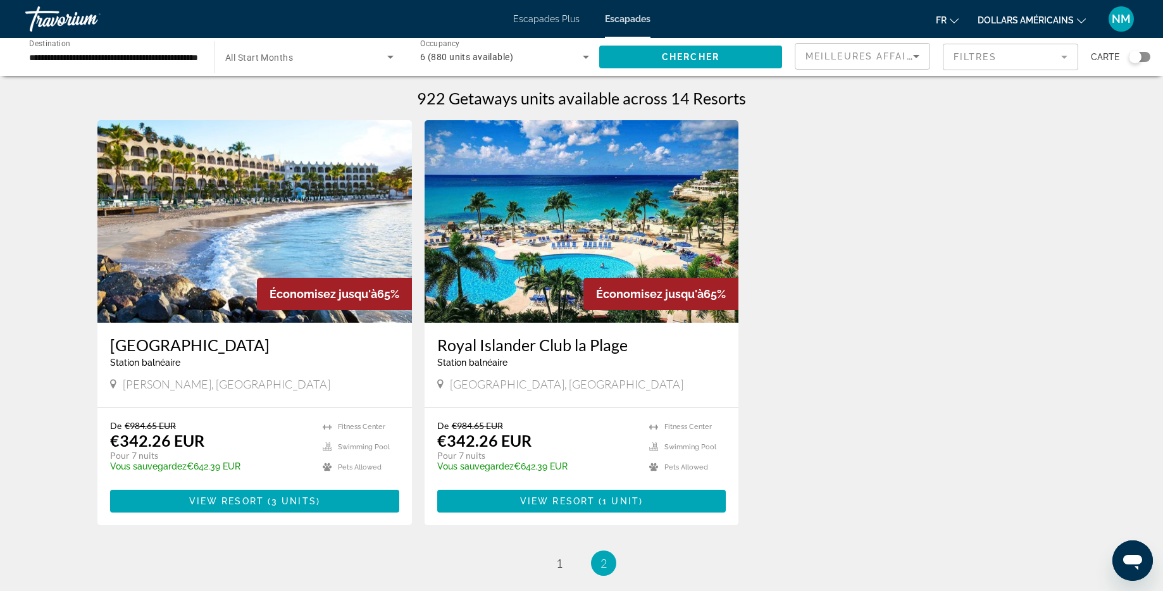
click at [643, 209] on img "Contenu principal" at bounding box center [581, 221] width 314 height 202
